Goal: Information Seeking & Learning: Learn about a topic

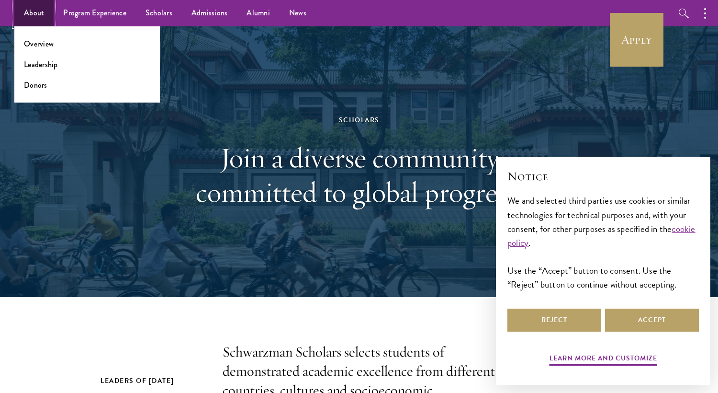
click at [38, 9] on link "About" at bounding box center [33, 13] width 39 height 26
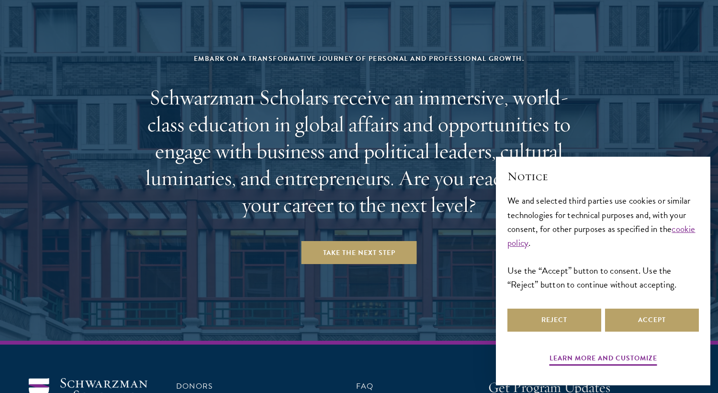
scroll to position [3976, 0]
